Goal: Transaction & Acquisition: Book appointment/travel/reservation

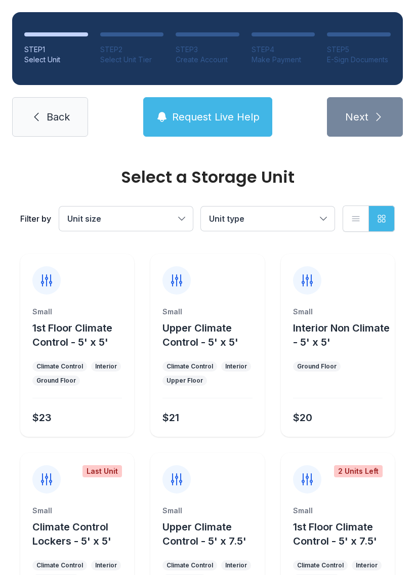
click at [168, 210] on button "Unit size" at bounding box center [126, 218] width 134 height 24
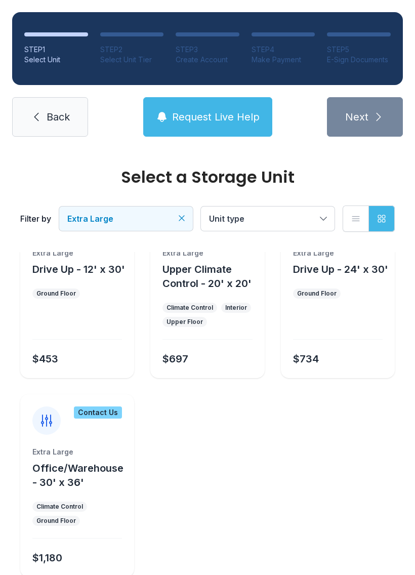
scroll to position [55, 0]
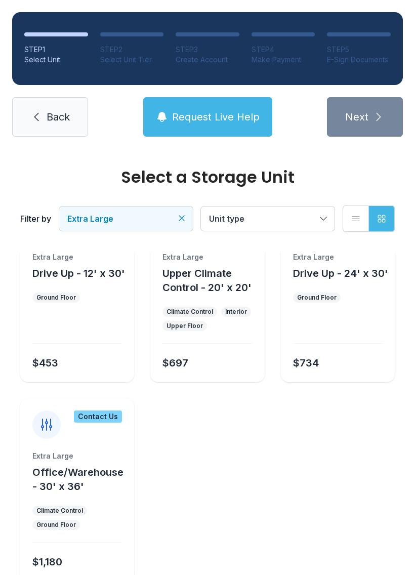
click at [197, 311] on div "Climate Control" at bounding box center [189, 312] width 47 height 8
click at [195, 295] on div "Extra Large Upper Climate Control - 20' x 20' Climate Control Interior Upper Fl…" at bounding box center [207, 317] width 114 height 130
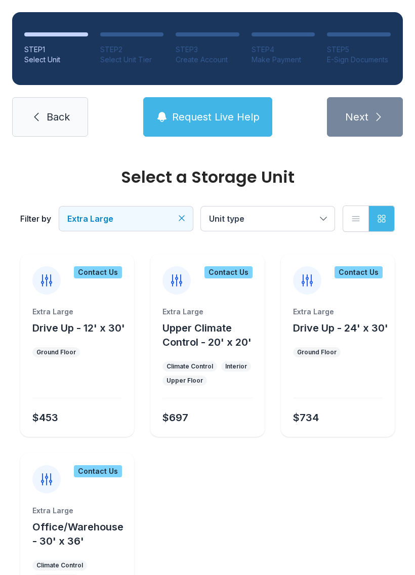
scroll to position [0, 0]
click at [197, 113] on span "Request Live Help" at bounding box center [216, 117] width 88 height 14
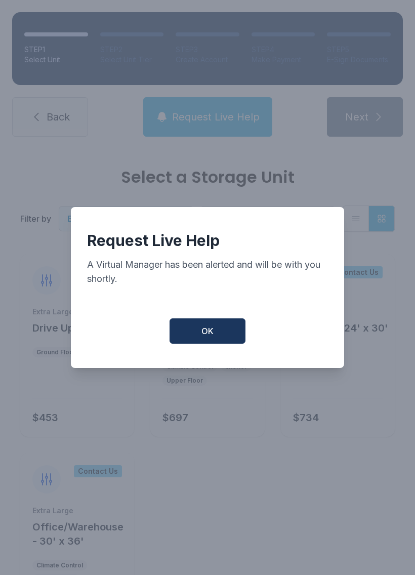
click at [213, 330] on button "OK" at bounding box center [207, 330] width 76 height 25
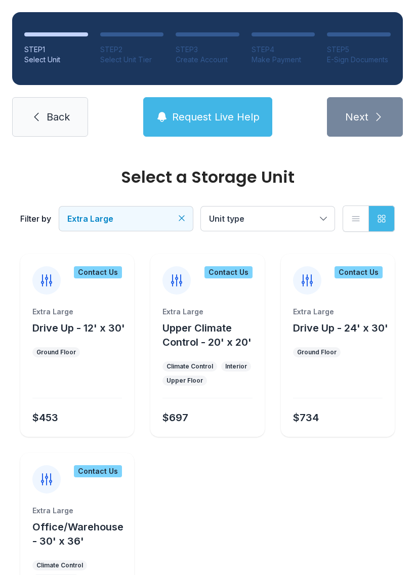
click at [228, 279] on div "Contact Us" at bounding box center [207, 274] width 114 height 40
click at [228, 270] on div "Contact Us" at bounding box center [228, 272] width 48 height 12
click at [166, 278] on div at bounding box center [176, 280] width 28 height 28
click at [173, 277] on icon at bounding box center [176, 280] width 10 height 11
click at [208, 390] on div "Extra Large Upper Climate Control - 20' x 20' Climate Control Interior Upper Fl…" at bounding box center [207, 372] width 114 height 130
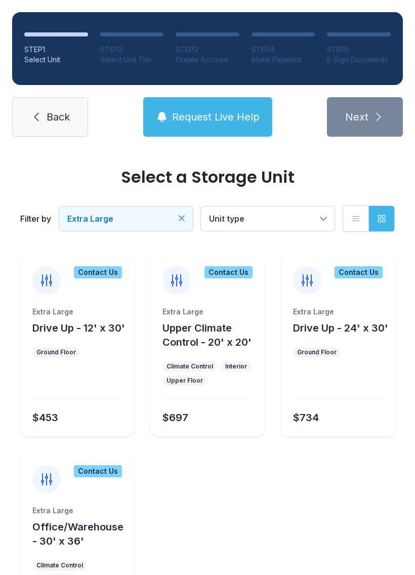
click at [218, 427] on div "Extra Large Upper Climate Control - 20' x 20' Climate Control Interior Upper Fl…" at bounding box center [207, 372] width 114 height 130
click at [201, 107] on button "Request Live Help" at bounding box center [207, 116] width 129 height 39
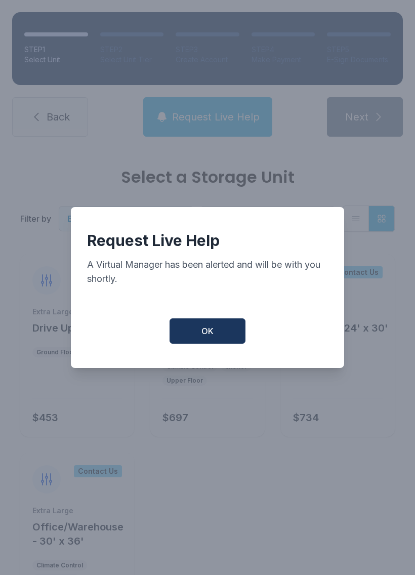
click at [214, 333] on button "OK" at bounding box center [207, 330] width 76 height 25
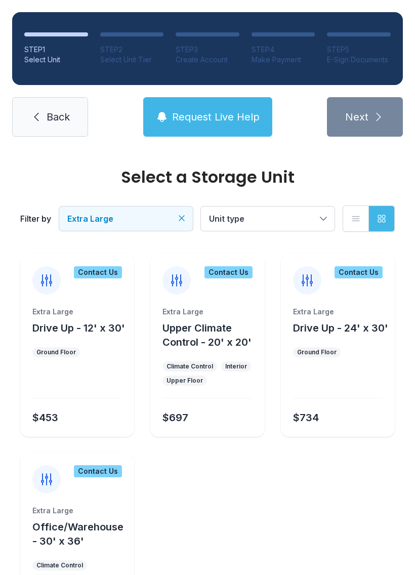
click at [203, 389] on div "Extra Large Upper Climate Control - 20' x 20' Climate Control Interior Upper Fl…" at bounding box center [207, 372] width 114 height 130
click at [197, 415] on div "$697" at bounding box center [205, 415] width 94 height 18
click at [200, 285] on div "Contact Us" at bounding box center [207, 274] width 114 height 40
click at [202, 380] on div "Upper Floor" at bounding box center [184, 380] width 45 height 10
click at [213, 427] on div "Extra Large Upper Climate Control - 20' x 20' Climate Control Interior Upper Fl…" at bounding box center [207, 372] width 114 height 130
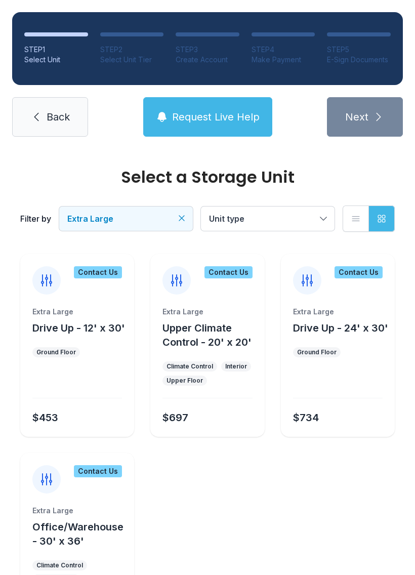
click at [203, 382] on div "Upper Floor" at bounding box center [184, 380] width 45 height 10
click at [206, 314] on div "Extra Large" at bounding box center [207, 312] width 90 height 10
click at [360, 221] on icon "button" at bounding box center [356, 218] width 10 height 10
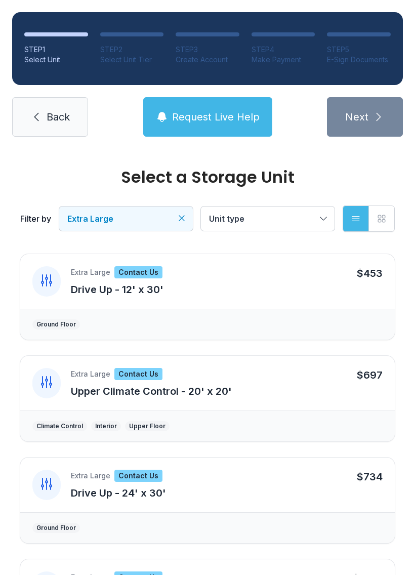
click at [379, 221] on icon "button" at bounding box center [381, 218] width 10 height 10
